Goal: Transaction & Acquisition: Purchase product/service

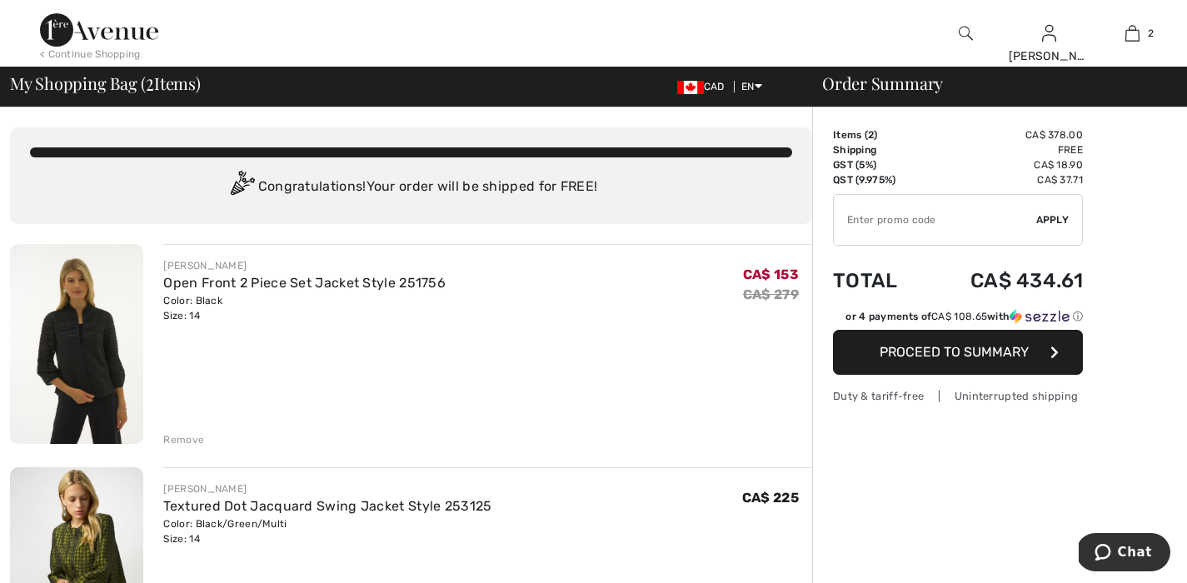
click at [896, 214] on input "TEXT" at bounding box center [935, 220] width 202 height 50
click at [1039, 221] on span "Apply" at bounding box center [1052, 219] width 33 height 15
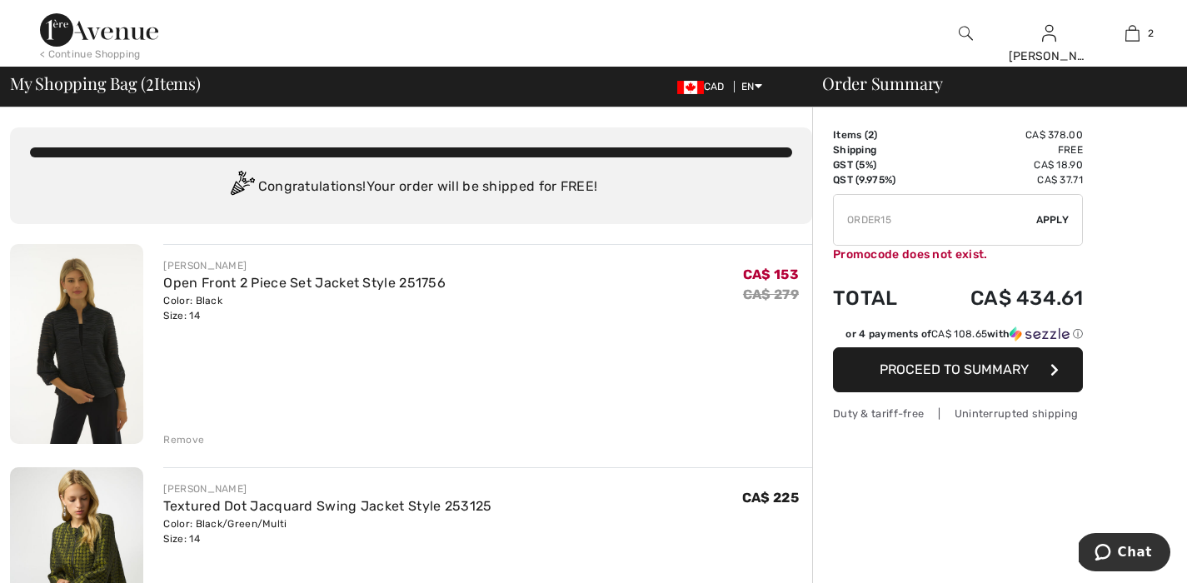
drag, startPoint x: 964, startPoint y: 212, endPoint x: 763, endPoint y: 216, distance: 200.8
drag, startPoint x: 896, startPoint y: 221, endPoint x: 688, endPoint y: 220, distance: 208.3
type input "EXTRA15"
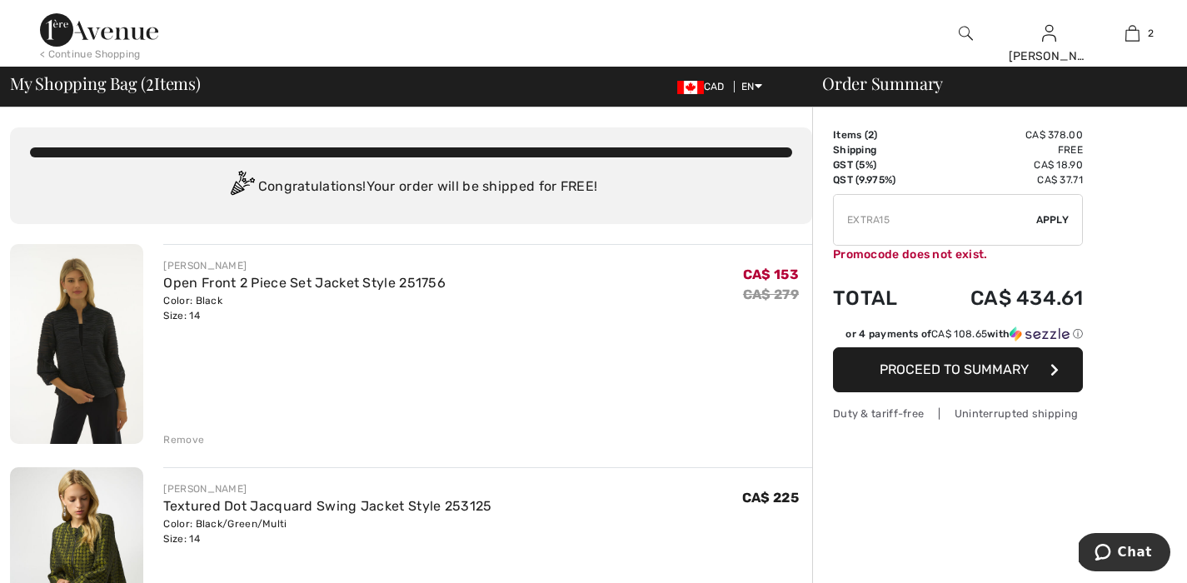
click at [1058, 219] on span "Apply" at bounding box center [1052, 219] width 33 height 15
click at [921, 222] on input "TEXT" at bounding box center [935, 220] width 202 height 50
drag, startPoint x: 931, startPoint y: 218, endPoint x: 766, endPoint y: 224, distance: 164.2
click at [469, 351] on div "JOSEPH RIBKOFF Open Front 2 Piece Set Jacket Style 251756 Color: Black Size: 14…" at bounding box center [487, 345] width 649 height 203
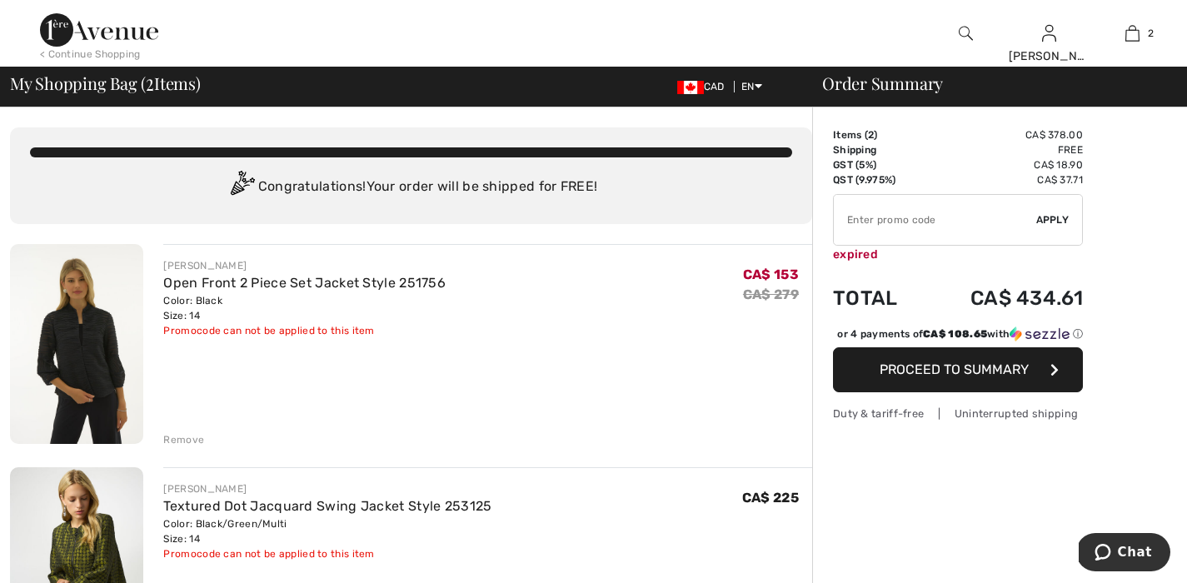
click at [102, 35] on img at bounding box center [99, 29] width 118 height 33
